Goal: Go to known website: Access a specific website the user already knows

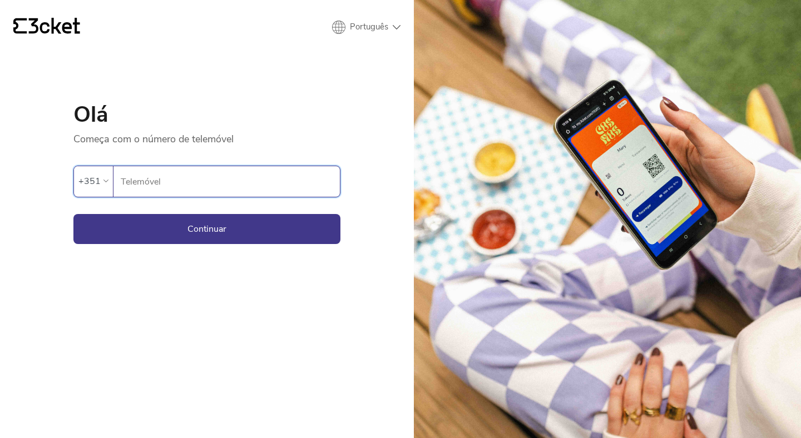
type input "914015447"
click at [206, 227] on button "Continuar" at bounding box center [206, 229] width 267 height 30
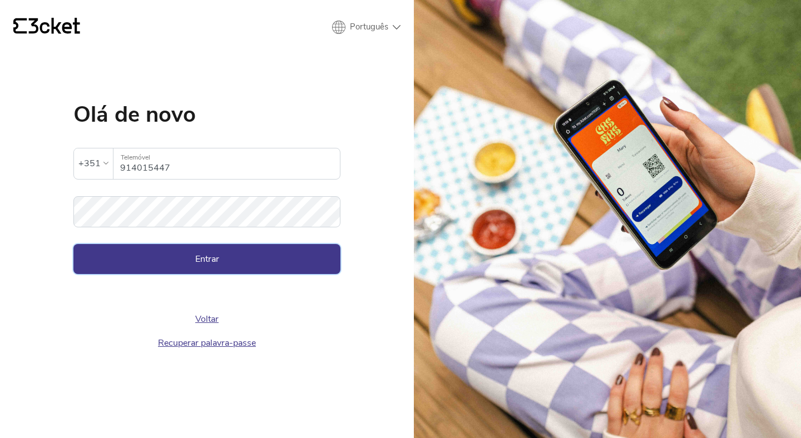
click at [202, 265] on button "Entrar" at bounding box center [206, 259] width 267 height 30
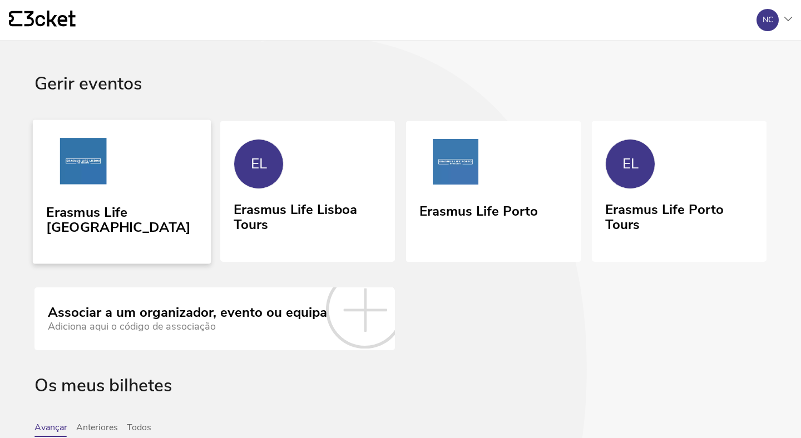
click at [136, 187] on link "Erasmus Life [GEOGRAPHIC_DATA]" at bounding box center [122, 192] width 178 height 144
